Goal: Check status: Check status

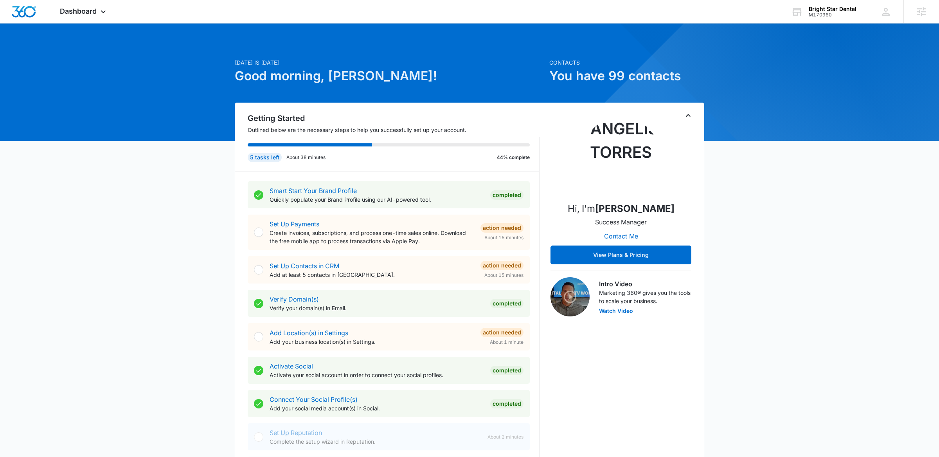
click at [693, 114] on div "Getting Started Outlined below are the necessary steps to help you successfully…" at bounding box center [470, 302] width 470 height 398
click at [685, 115] on icon "Toggle Collapse" at bounding box center [688, 115] width 9 height 9
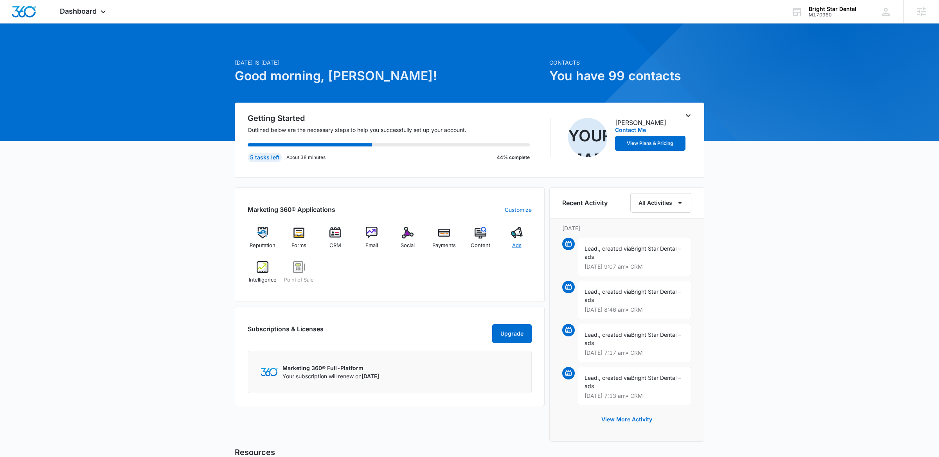
click at [508, 244] on div "Ads" at bounding box center [517, 241] width 30 height 28
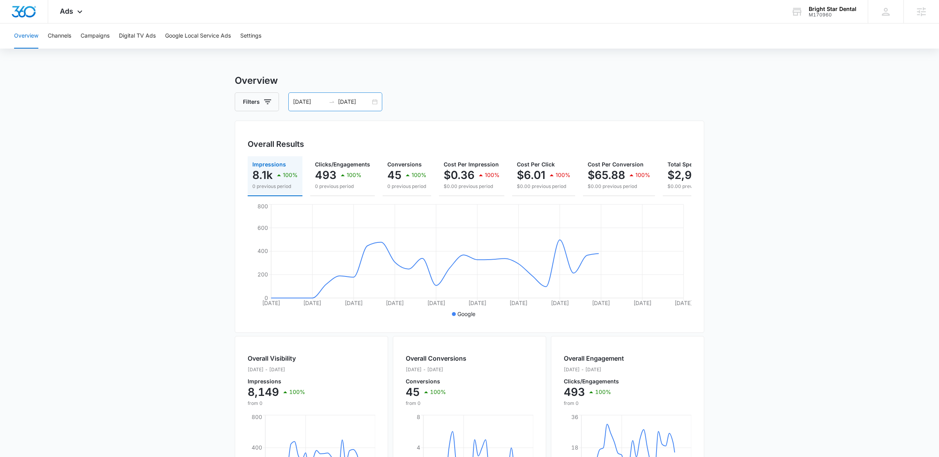
click at [375, 105] on div "09/08/2025 10/08/2025" at bounding box center [335, 101] width 94 height 19
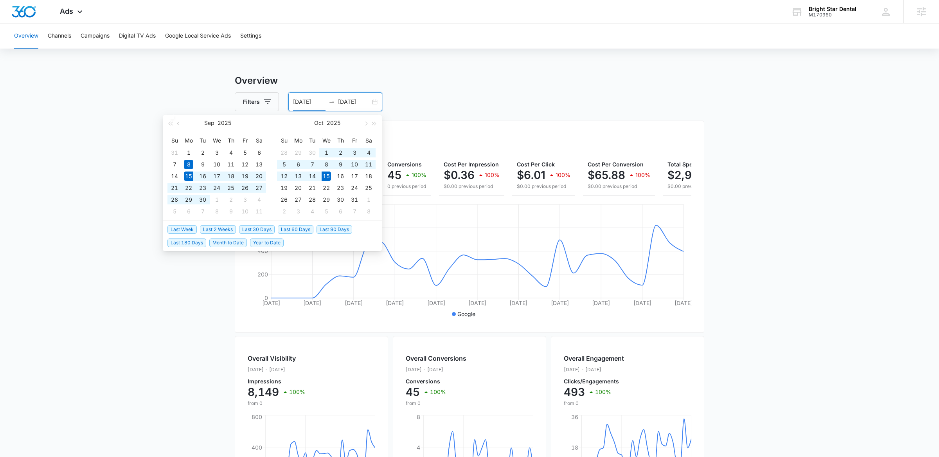
click at [254, 225] on span "Last 30 Days" at bounding box center [257, 229] width 36 height 9
type input "[DATE]"
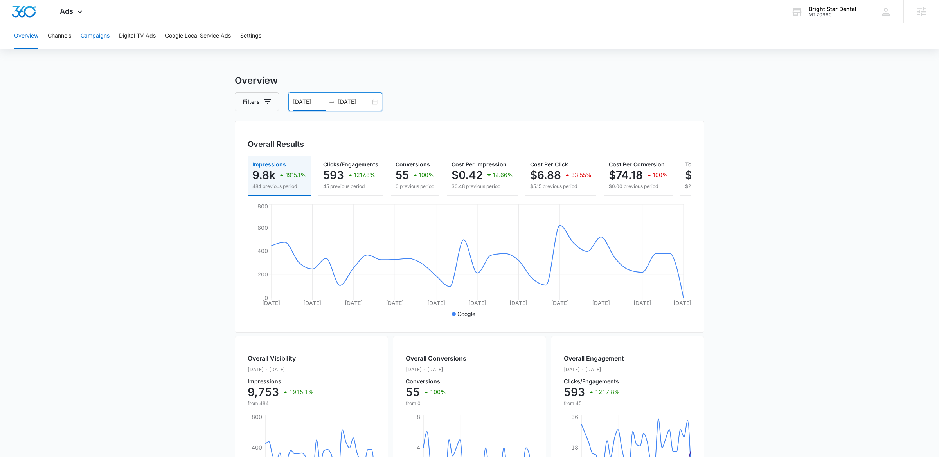
click at [91, 47] on button "Campaigns" at bounding box center [95, 35] width 29 height 25
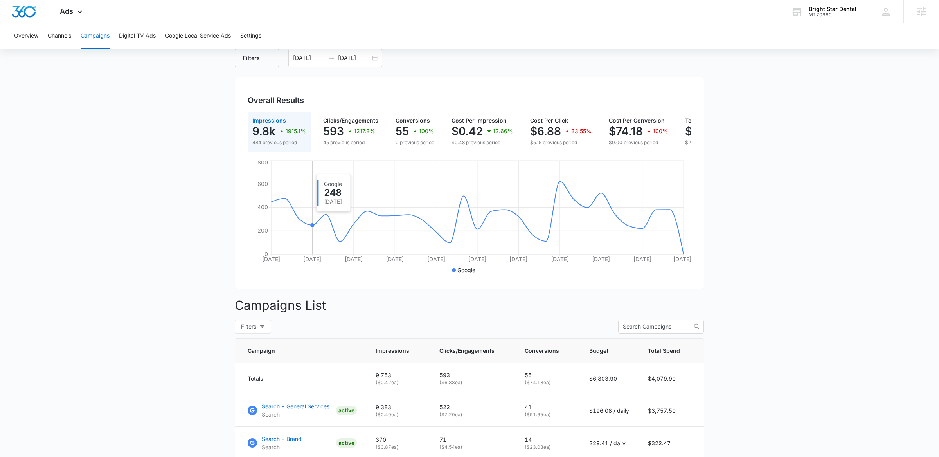
scroll to position [24, 0]
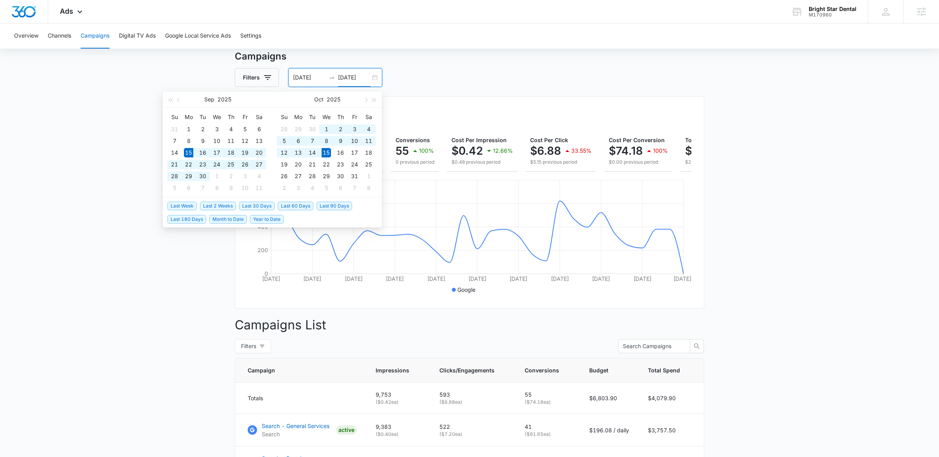
click at [368, 80] on input "[DATE]" at bounding box center [354, 77] width 32 height 9
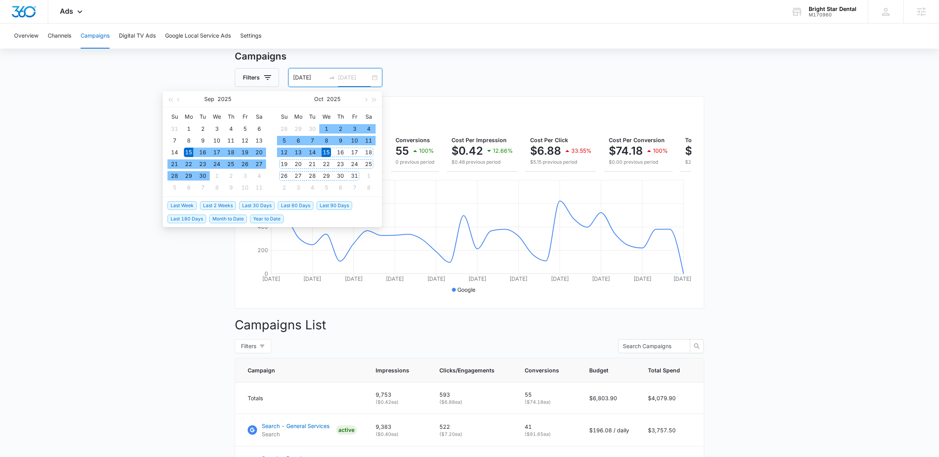
type input "[DATE]"
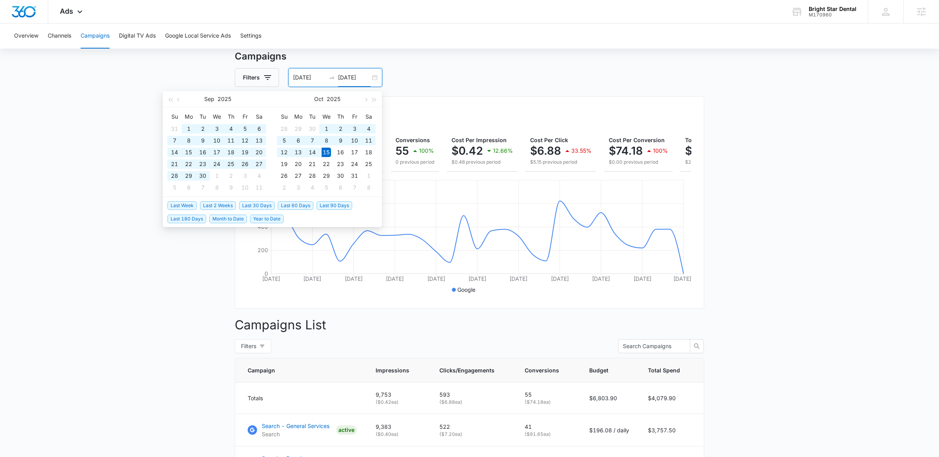
click at [307, 207] on span "Last 60 Days" at bounding box center [296, 205] width 36 height 9
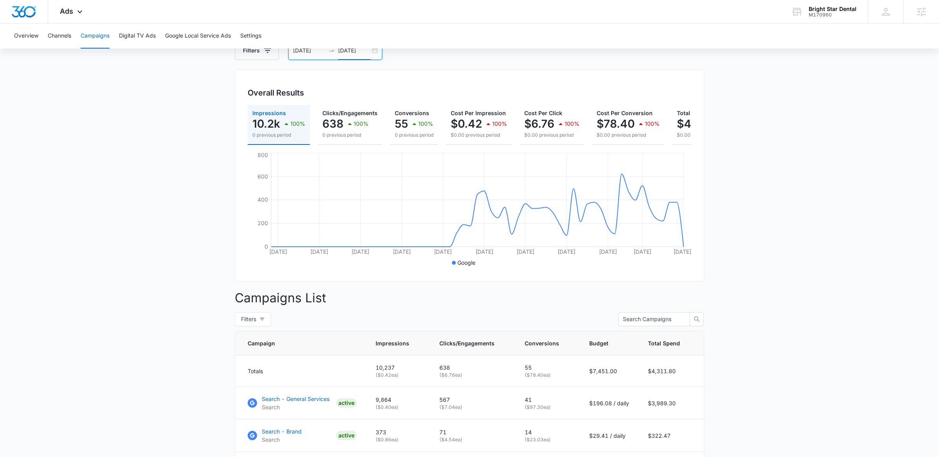
scroll to position [36, 0]
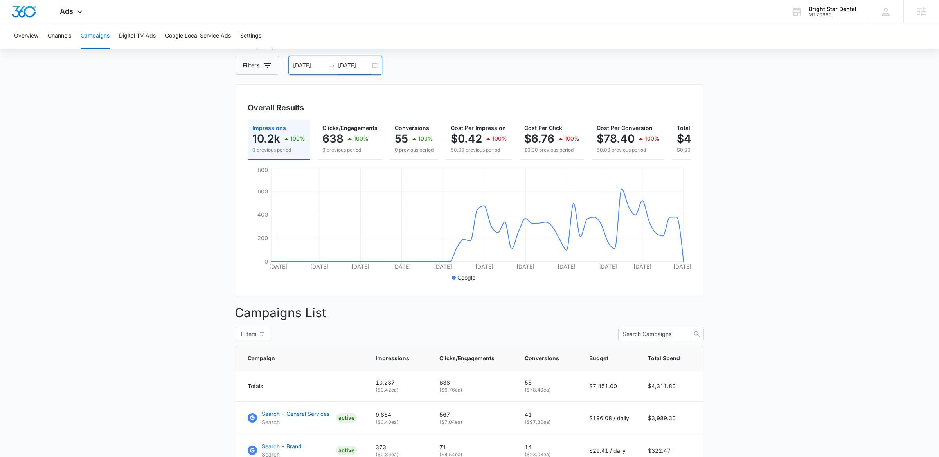
click at [376, 63] on div "08/16/2025 10/15/2025" at bounding box center [335, 65] width 94 height 19
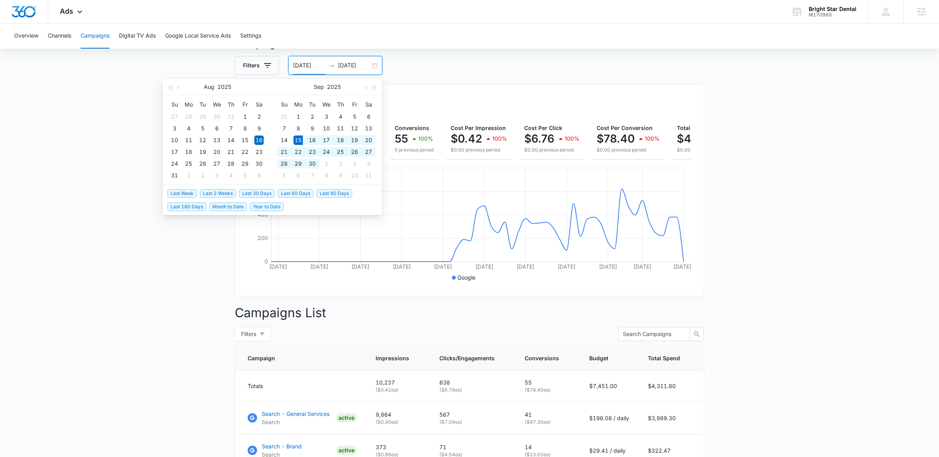
click at [259, 193] on span "Last 30 Days" at bounding box center [257, 193] width 36 height 9
type input "[DATE]"
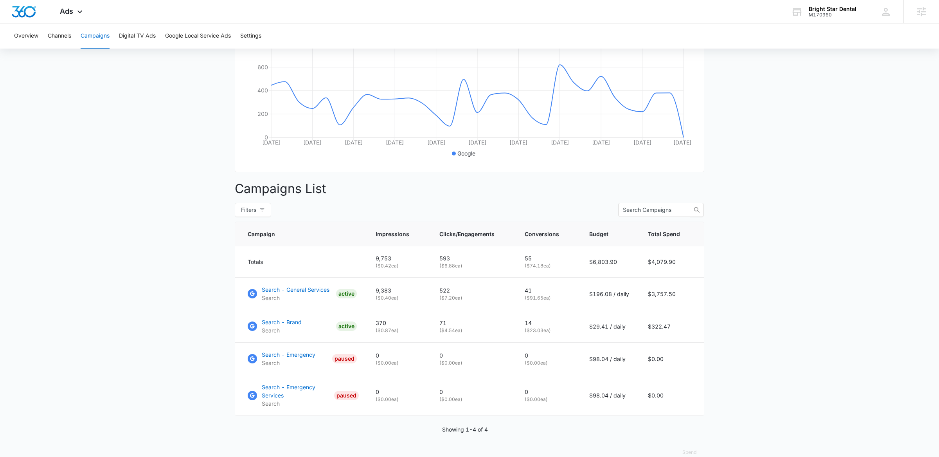
scroll to position [175, 0]
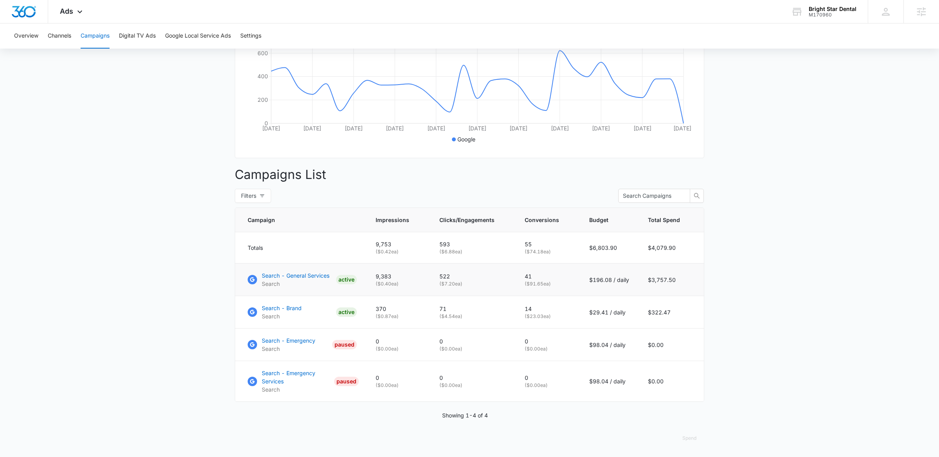
click at [306, 277] on p "Search - General Services" at bounding box center [296, 275] width 68 height 8
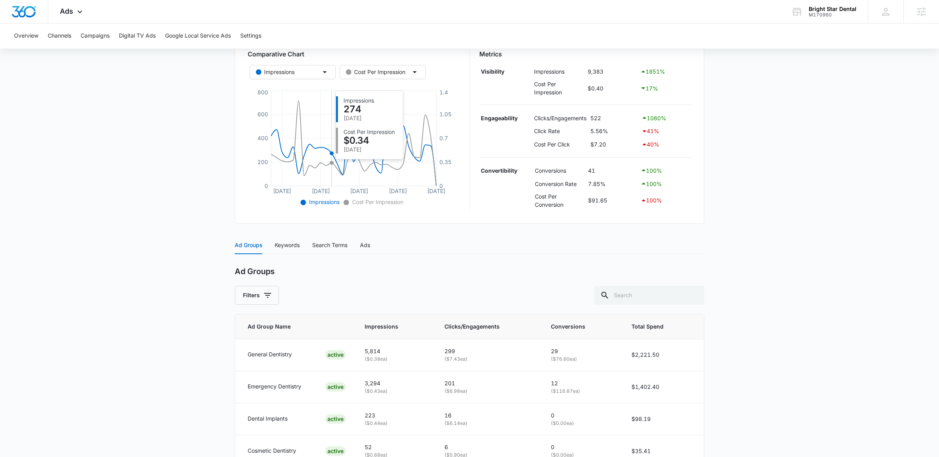
scroll to position [186, 0]
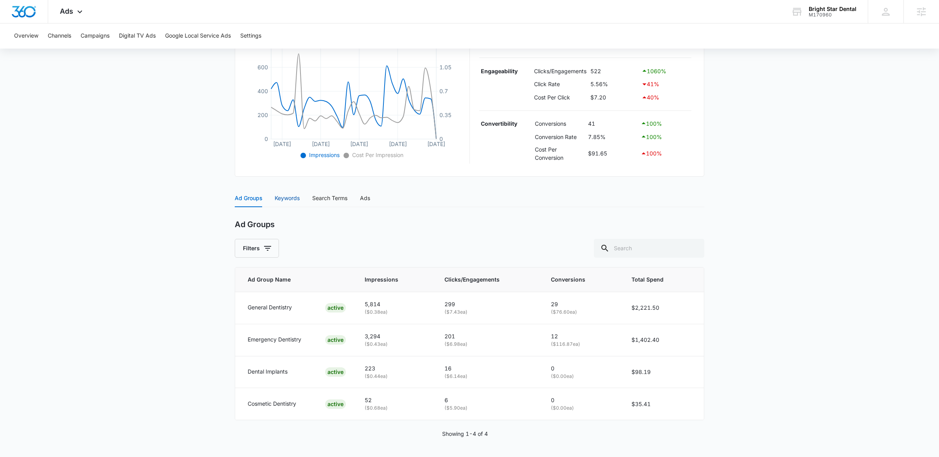
click at [294, 197] on div "Keywords" at bounding box center [287, 198] width 25 height 9
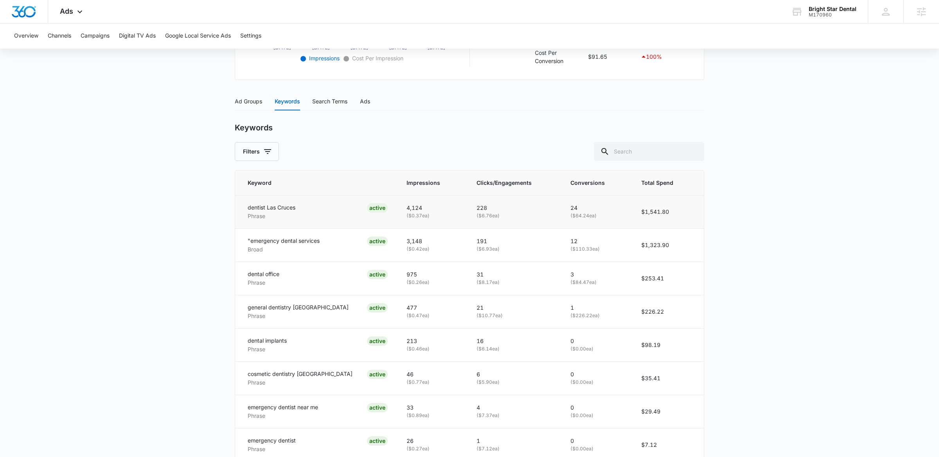
scroll to position [0, 0]
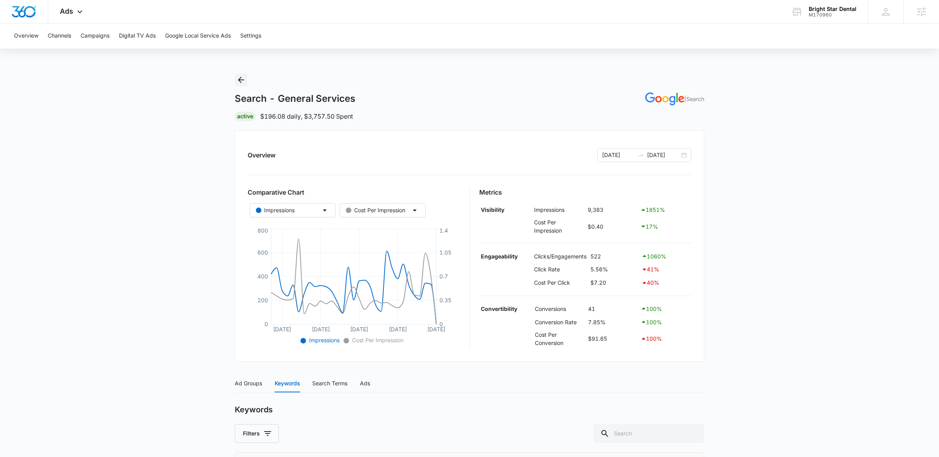
click at [242, 75] on icon "Back" at bounding box center [240, 79] width 9 height 9
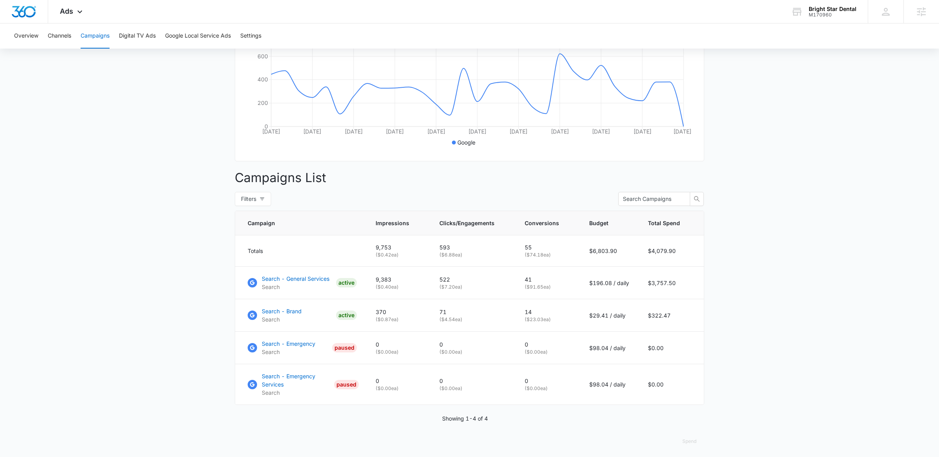
scroll to position [175, 0]
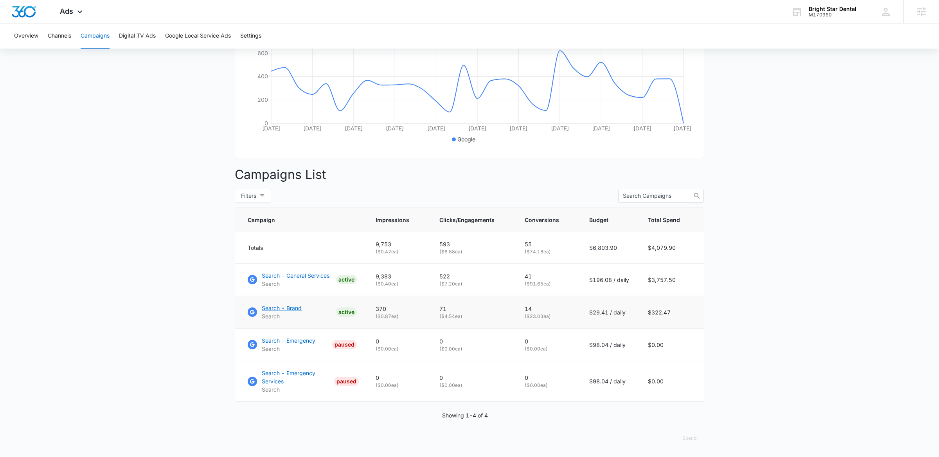
click at [275, 312] on p "Search" at bounding box center [282, 316] width 40 height 8
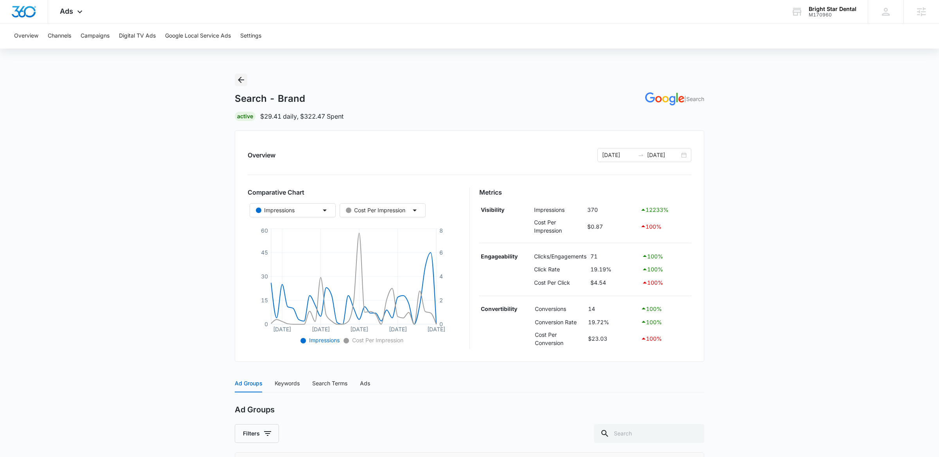
click at [237, 79] on icon "Back" at bounding box center [240, 79] width 9 height 9
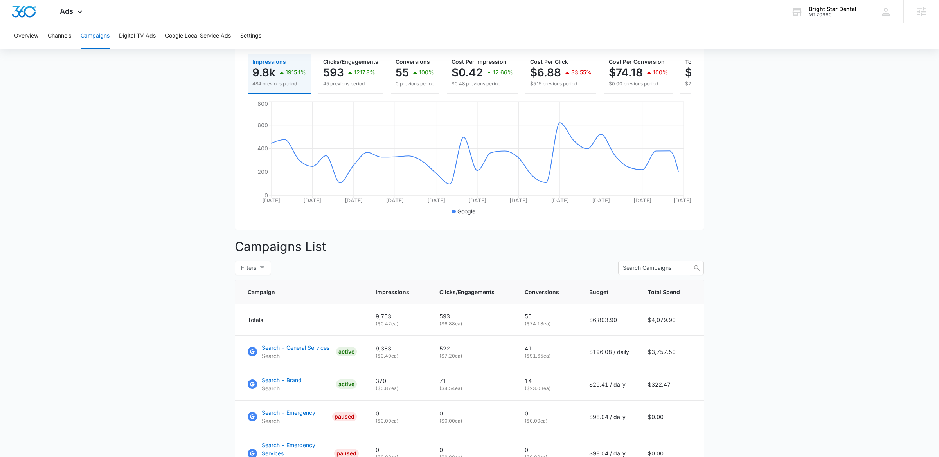
scroll to position [175, 0]
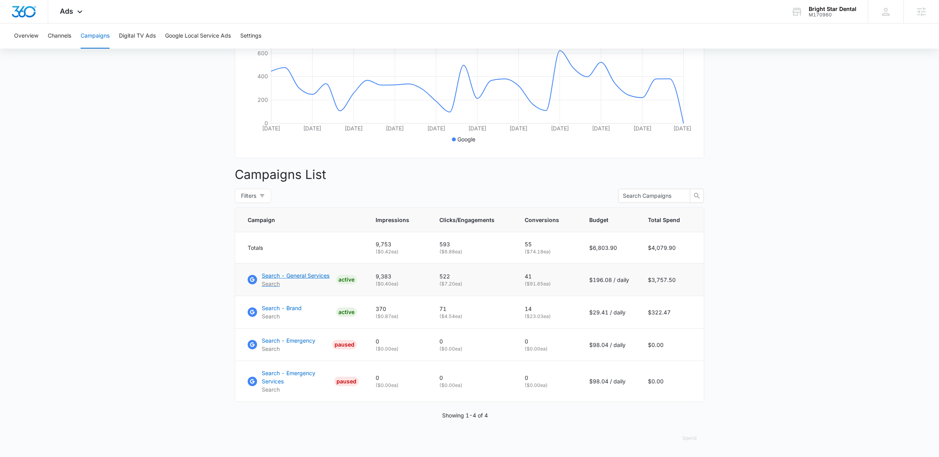
click at [307, 274] on p "Search - General Services" at bounding box center [296, 275] width 68 height 8
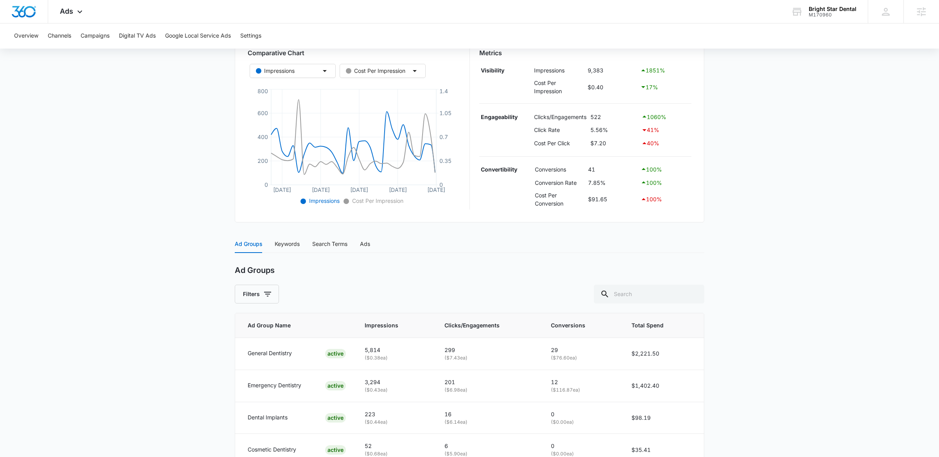
scroll to position [186, 0]
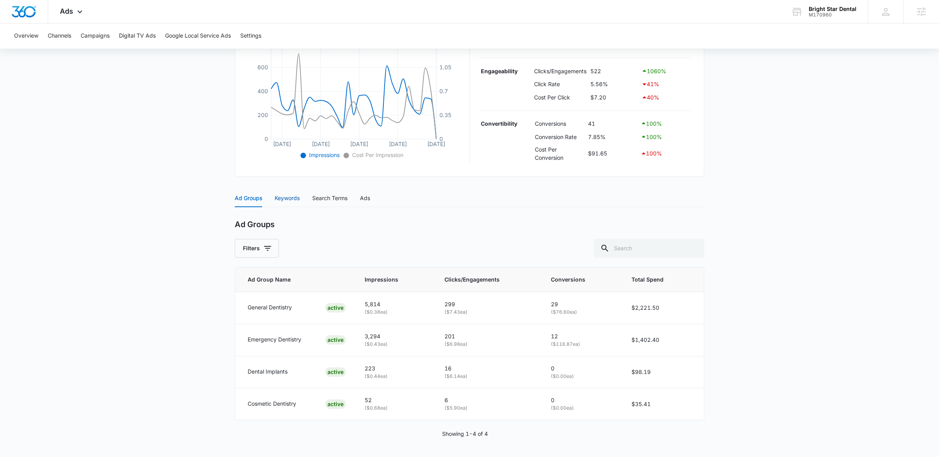
click at [284, 199] on div "Keywords" at bounding box center [287, 198] width 25 height 9
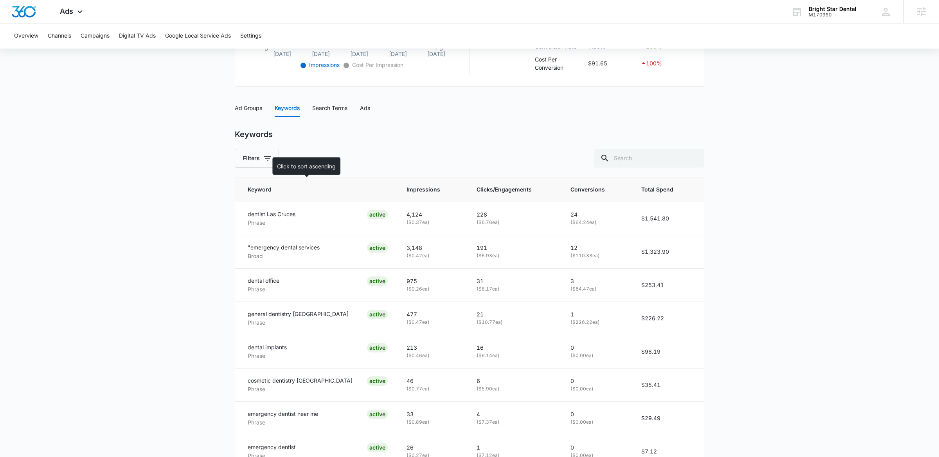
scroll to position [275, 0]
click at [240, 104] on div "Ad Groups" at bounding box center [248, 108] width 27 height 9
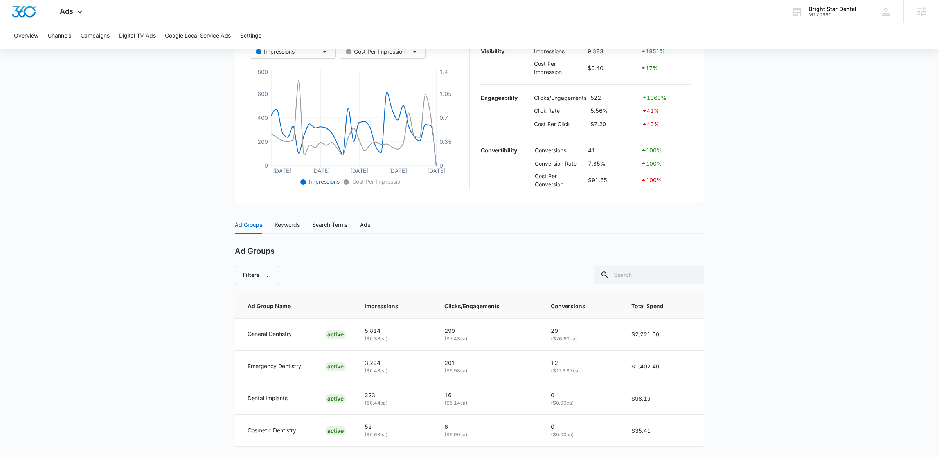
scroll to position [186, 0]
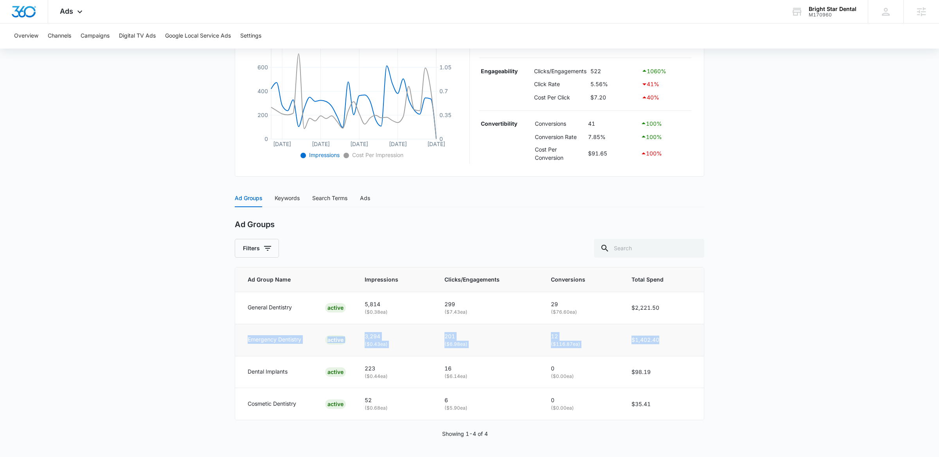
drag, startPoint x: 248, startPoint y: 340, endPoint x: 652, endPoint y: 349, distance: 403.9
click at [652, 349] on tr "Emergency Dentistry ACTIVE 3,294 ( $0.43 ea) 201 ( $6.98 ea) 12 ( $116.87 ea) $…" at bounding box center [469, 340] width 469 height 32
click at [502, 377] on p "( $6.14 ea)" at bounding box center [489, 376] width 88 height 7
drag, startPoint x: 248, startPoint y: 403, endPoint x: 562, endPoint y: 415, distance: 314.1
click at [562, 415] on tr "Cosmetic Dentistry ACTIVE 52 ( $0.68 ea) 6 ( $5.90 ea) 0 ( $0.00 ea) $35.41" at bounding box center [469, 404] width 469 height 32
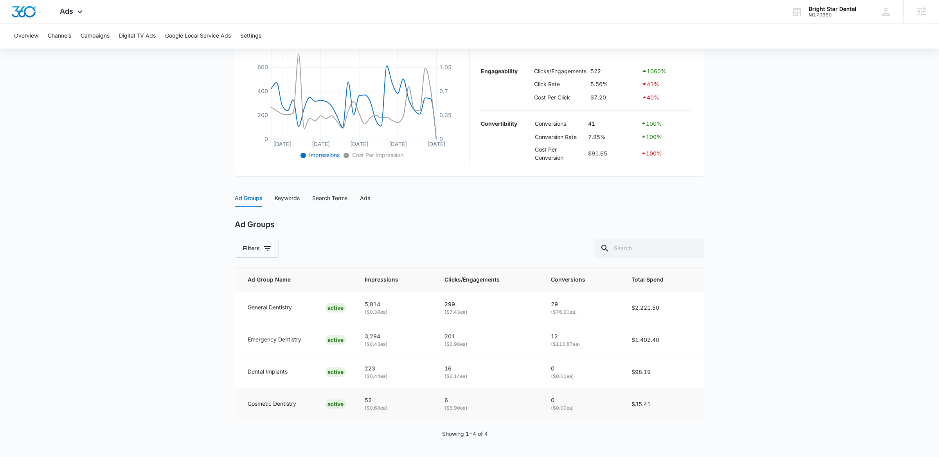
click at [660, 405] on td "$35.41" at bounding box center [663, 404] width 82 height 32
drag, startPoint x: 662, startPoint y: 405, endPoint x: 247, endPoint y: 372, distance: 416.1
click at [247, 372] on tbody "General Dentistry ACTIVE 5,814 ( $0.38 ea) 299 ( $7.43 ea) 29 ( $76.60 ea) $2,2…" at bounding box center [469, 356] width 469 height 128
click at [643, 338] on td "$1,402.40" at bounding box center [663, 340] width 82 height 32
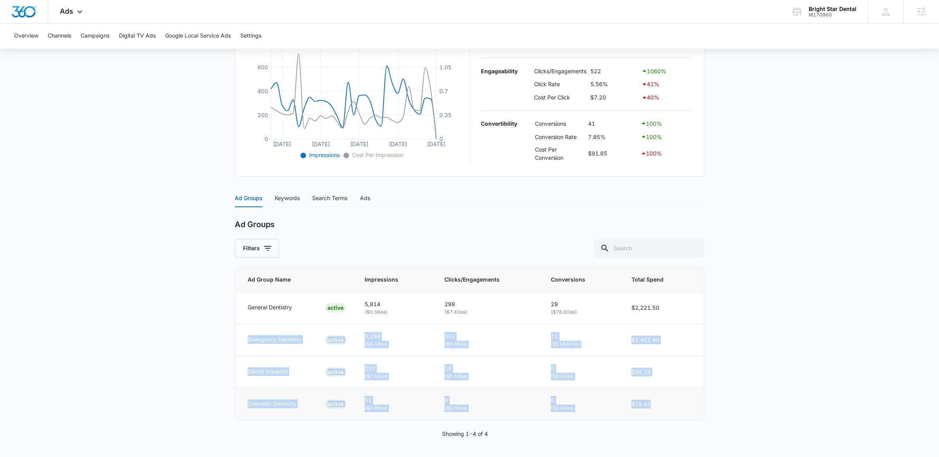
drag, startPoint x: 245, startPoint y: 339, endPoint x: 658, endPoint y: 416, distance: 420.3
click at [658, 416] on tbody "General Dentistry ACTIVE 5,814 ( $0.38 ea) 299 ( $7.43 ea) 29 ( $76.60 ea) $2,2…" at bounding box center [469, 356] width 469 height 128
click at [748, 308] on main "Search - General Services | Search Active $196.08 daily , $3,757.50 Spent Overv…" at bounding box center [469, 172] width 939 height 568
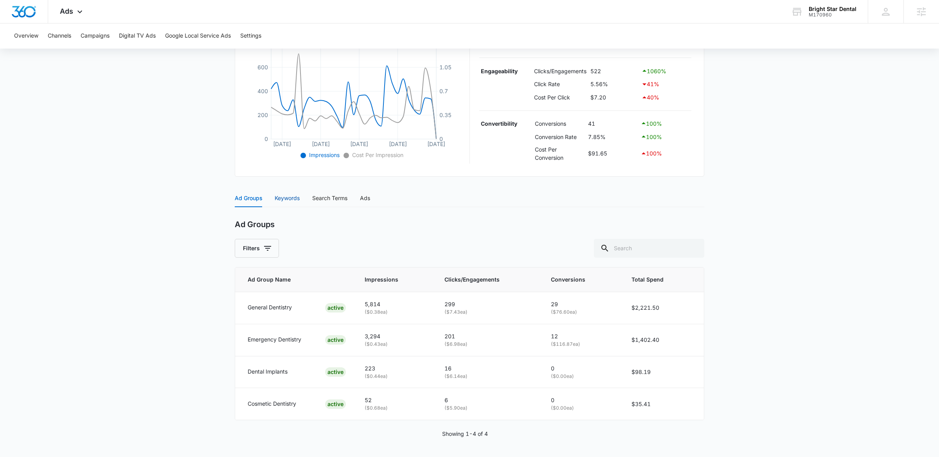
click at [284, 197] on div "Keywords" at bounding box center [287, 198] width 25 height 9
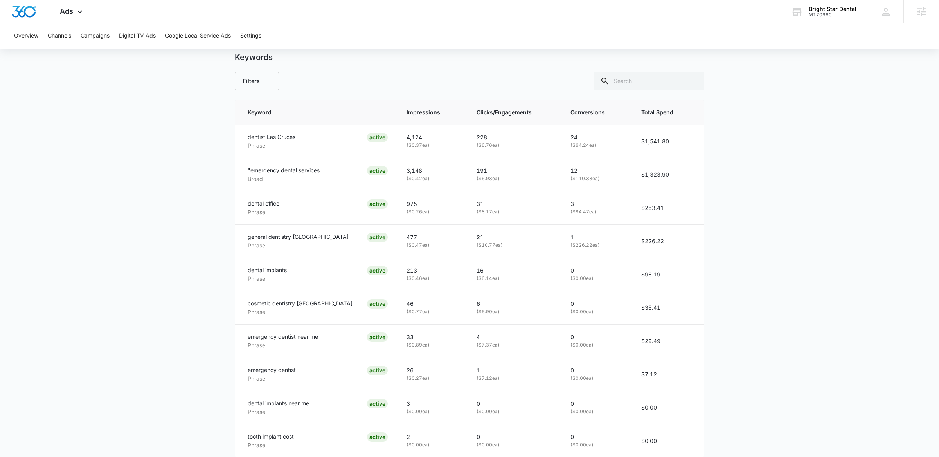
scroll to position [391, 0]
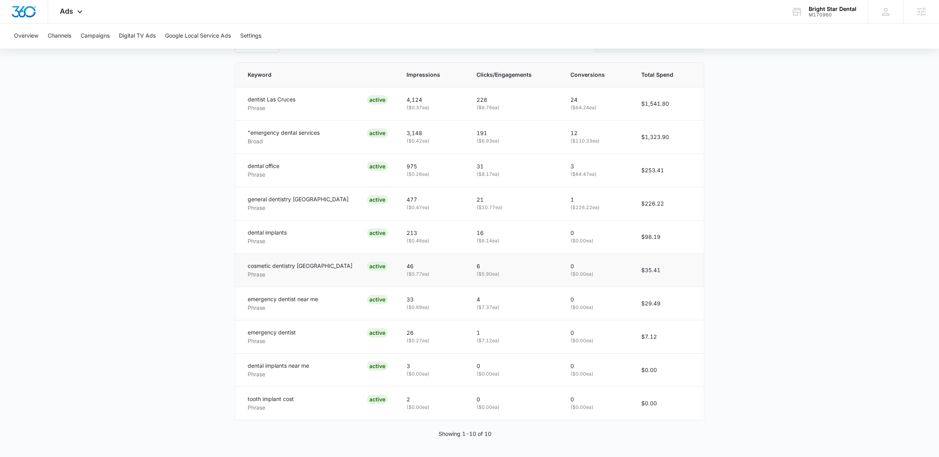
drag, startPoint x: 247, startPoint y: 265, endPoint x: 423, endPoint y: 274, distance: 176.3
click at [423, 274] on tr "cosmetic dentistry Las Cruces Phrase ACTIVE 46 ( $0.77 ea) 6 ( $5.90 ea) 0 ( $0…" at bounding box center [469, 269] width 469 height 33
click at [477, 274] on p "( $5.90 ea)" at bounding box center [514, 273] width 75 height 7
drag, startPoint x: 494, startPoint y: 274, endPoint x: 234, endPoint y: 265, distance: 259.6
click at [235, 265] on div "Keyword Impressions Clicks/Engagements Conversions Total Spend dentist Las Cruc…" at bounding box center [470, 241] width 470 height 358
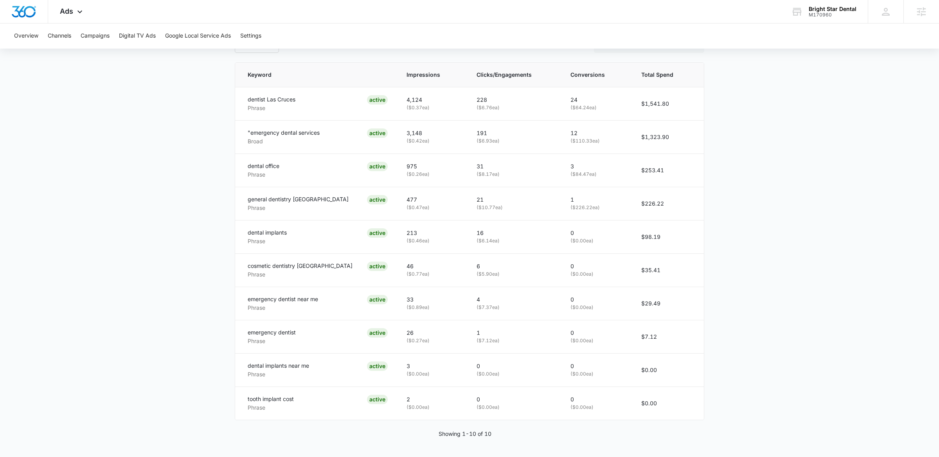
click at [235, 265] on div "Keyword Impressions Clicks/Engagements Conversions Total Spend dentist Las Cruc…" at bounding box center [470, 241] width 470 height 358
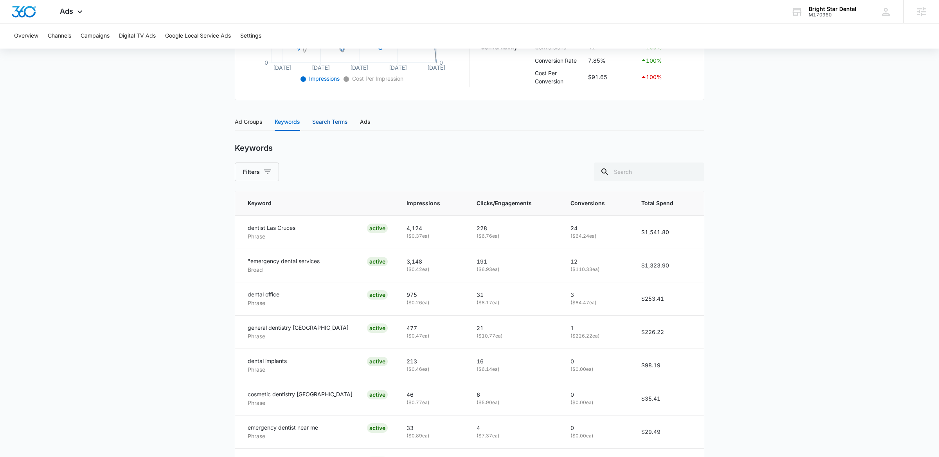
click at [329, 124] on div "Search Terms" at bounding box center [329, 121] width 35 height 9
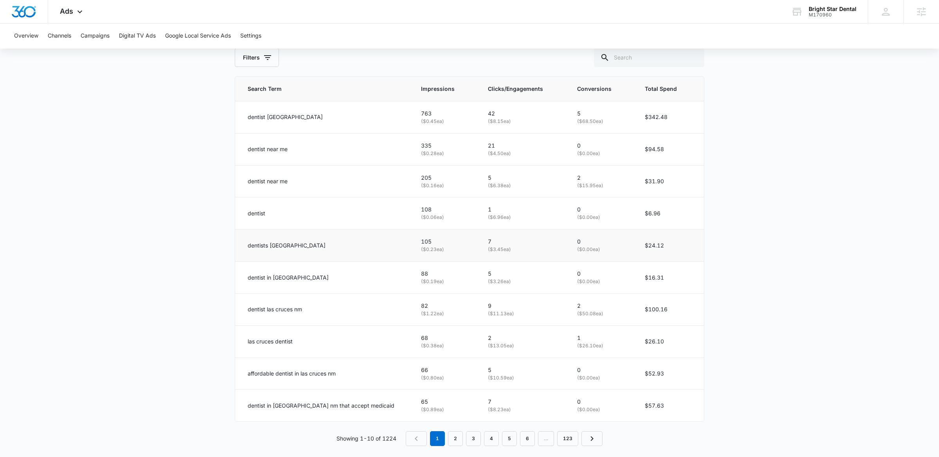
scroll to position [385, 0]
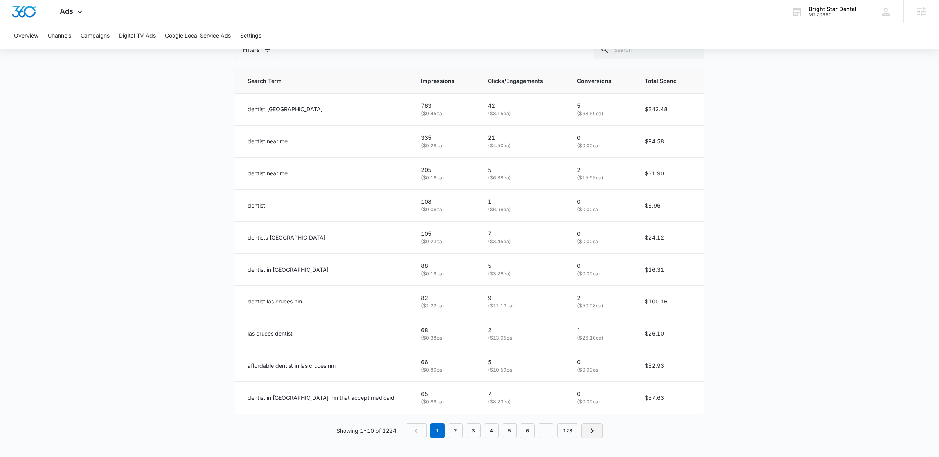
click at [591, 430] on icon "Next Page" at bounding box center [591, 430] width 9 height 9
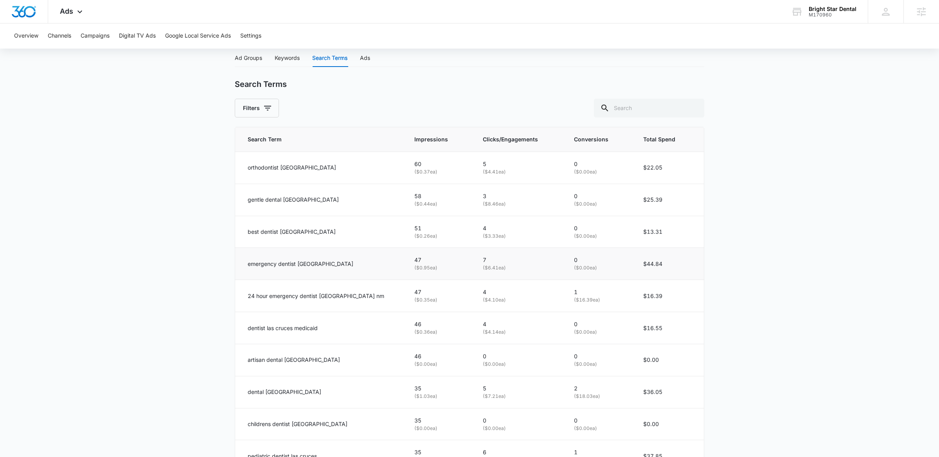
scroll to position [323, 0]
click at [256, 119] on button "Filters" at bounding box center [257, 110] width 44 height 19
click at [355, 91] on div "Search Terms" at bounding box center [470, 86] width 470 height 10
click at [655, 115] on input "text" at bounding box center [649, 110] width 110 height 19
type input "cosmetic"
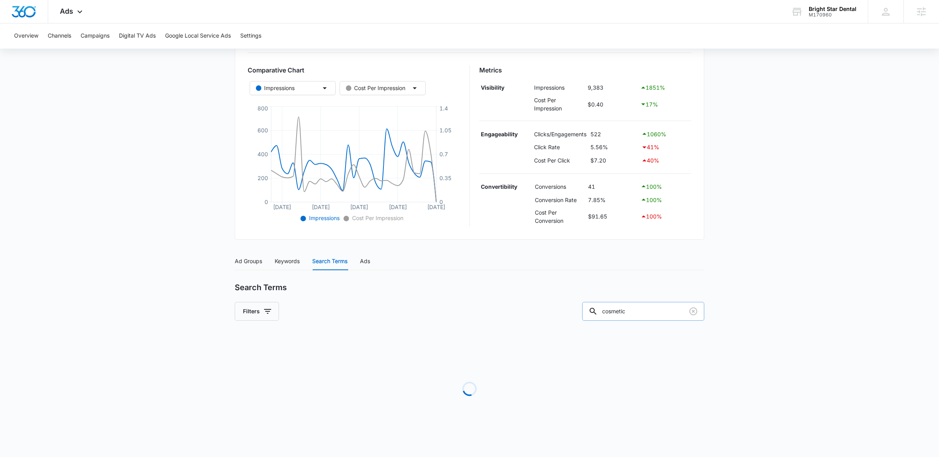
scroll to position [141, 0]
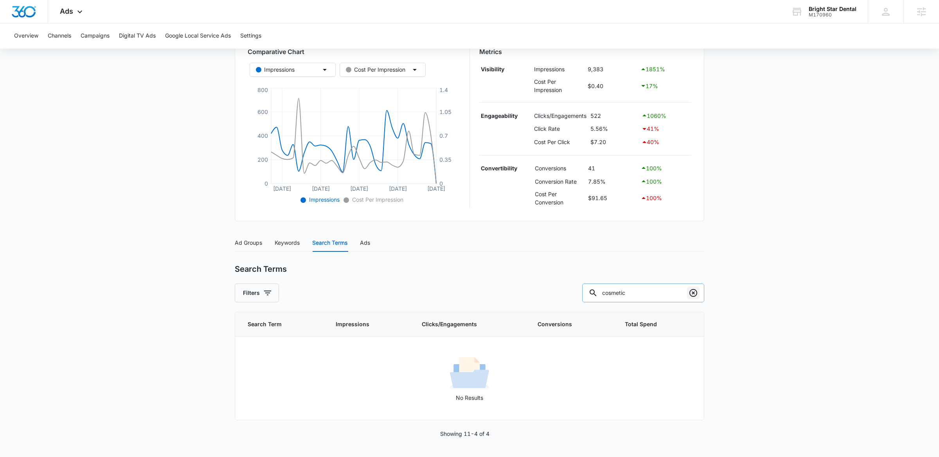
click at [688, 294] on button "Clear" at bounding box center [693, 292] width 13 height 13
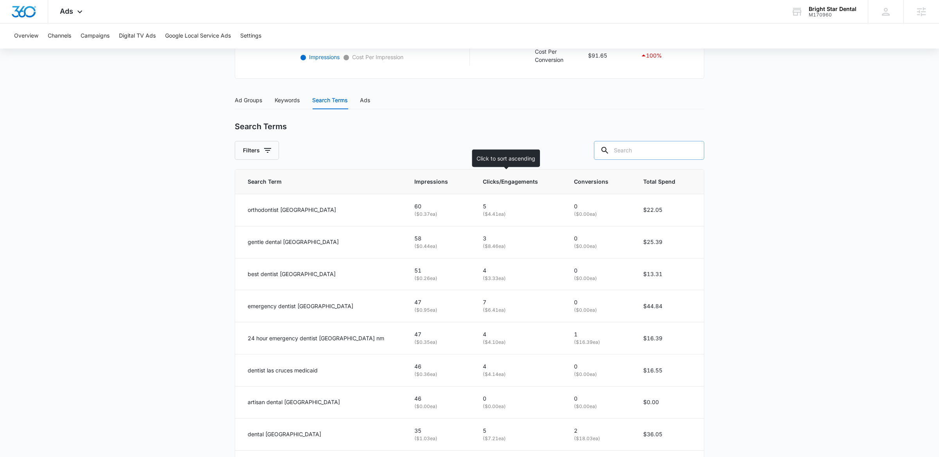
scroll to position [385, 0]
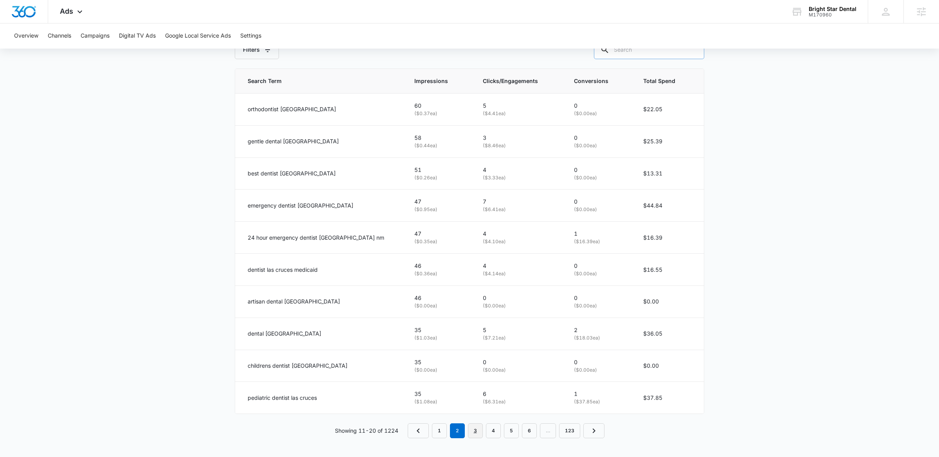
click at [482, 430] on link "3" at bounding box center [475, 430] width 15 height 15
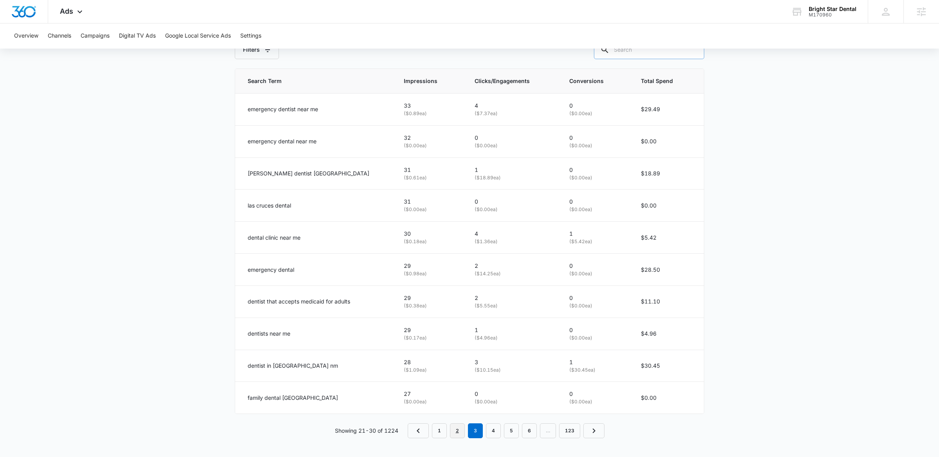
click at [461, 426] on link "2" at bounding box center [457, 430] width 15 height 15
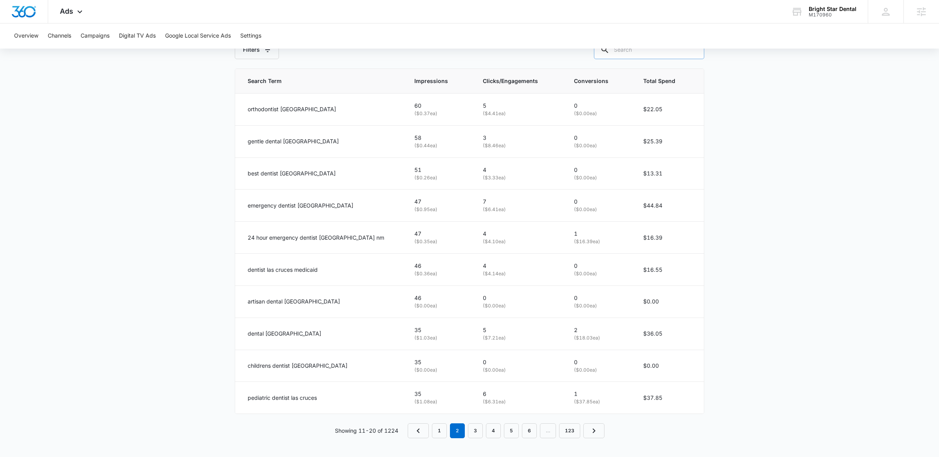
click at [461, 426] on em "2" at bounding box center [457, 430] width 15 height 15
click at [483, 431] on nav "1 2 3 4 5 6 … 123" at bounding box center [506, 430] width 197 height 15
click at [481, 431] on link "3" at bounding box center [475, 430] width 15 height 15
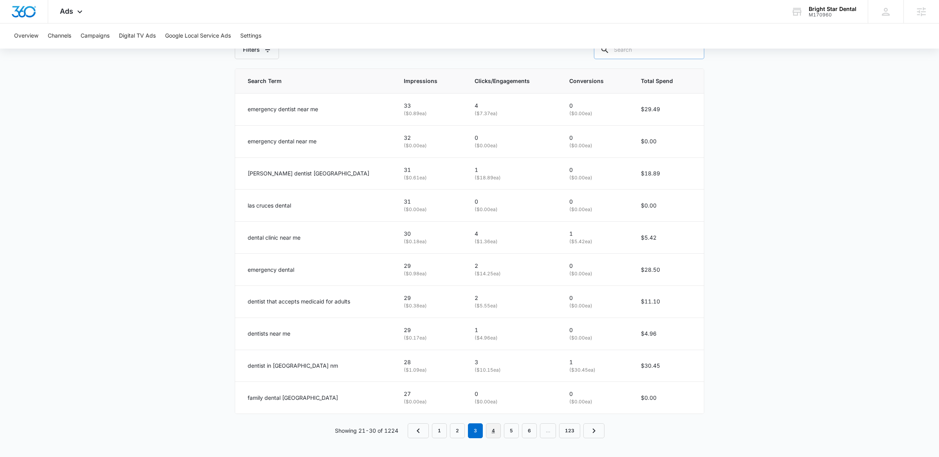
click at [489, 430] on link "4" at bounding box center [493, 430] width 15 height 15
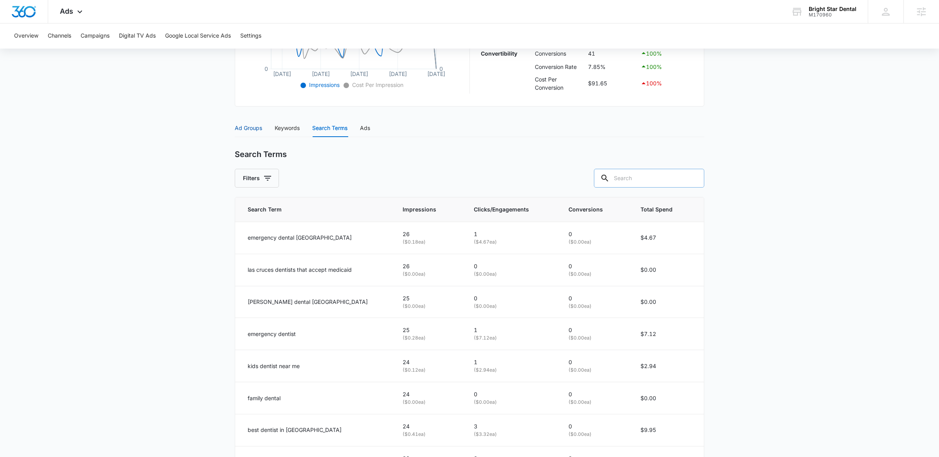
click at [258, 125] on div "Ad Groups" at bounding box center [248, 128] width 27 height 9
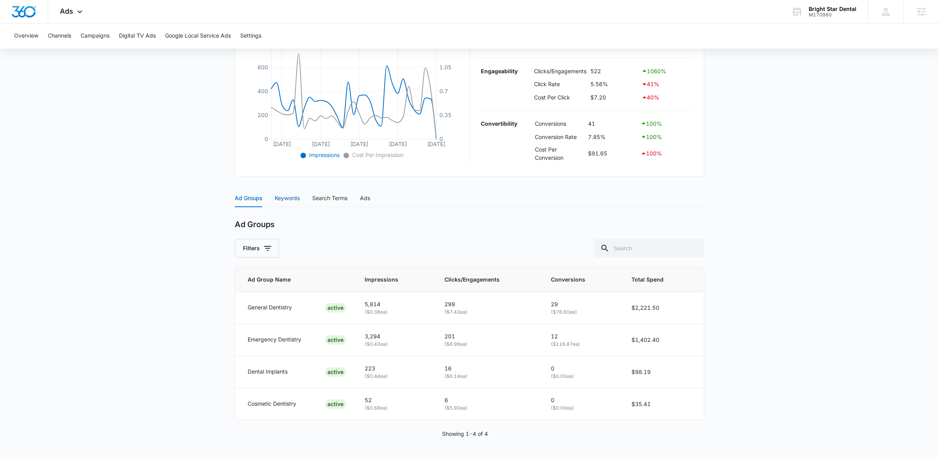
click at [292, 198] on div "Keywords" at bounding box center [287, 198] width 25 height 9
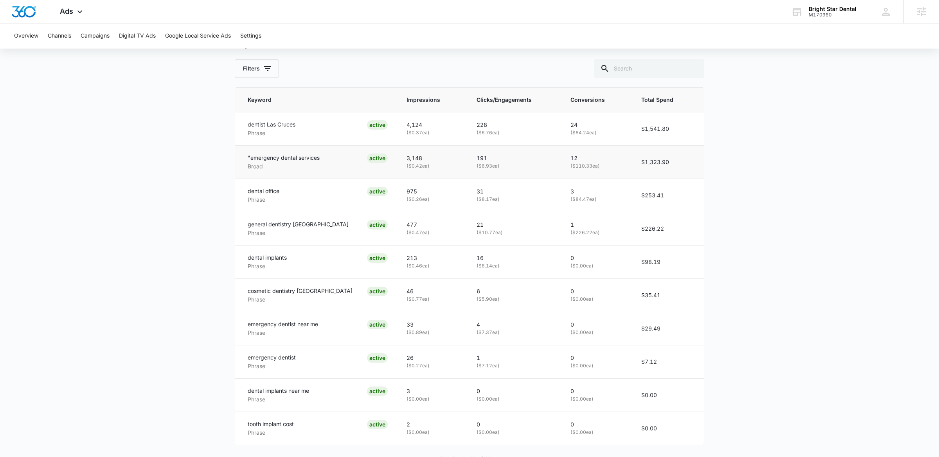
scroll to position [383, 0]
